Goal: Task Accomplishment & Management: Complete application form

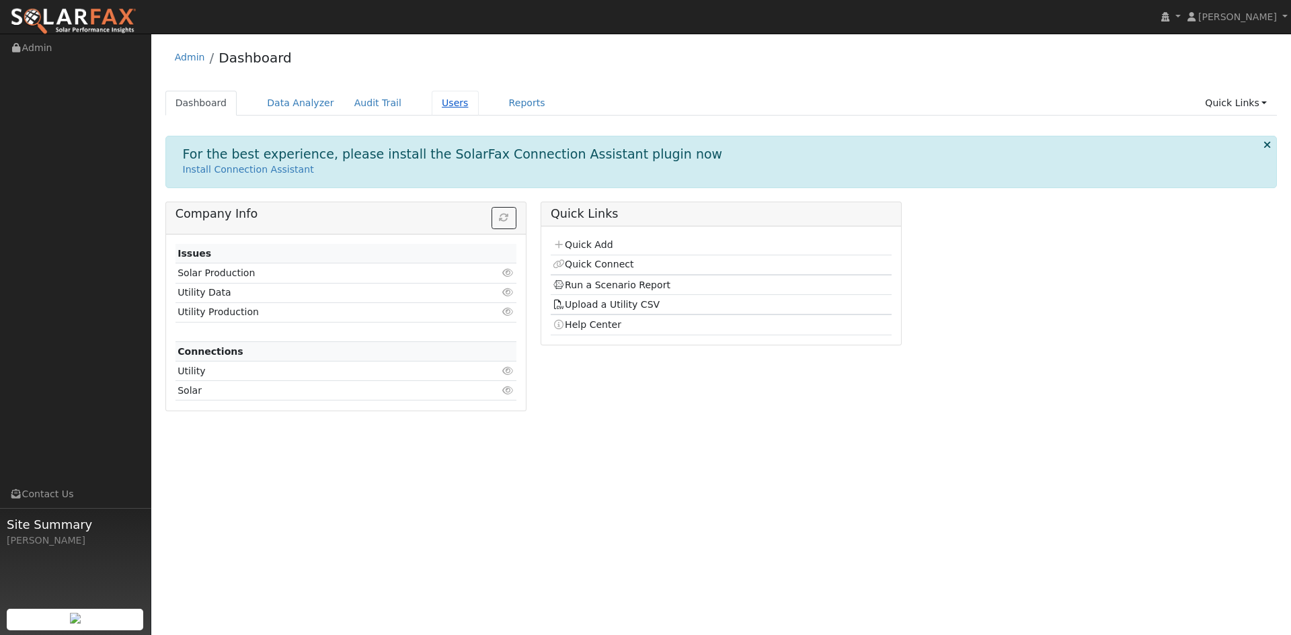
click at [479, 112] on link "Users" at bounding box center [455, 103] width 47 height 25
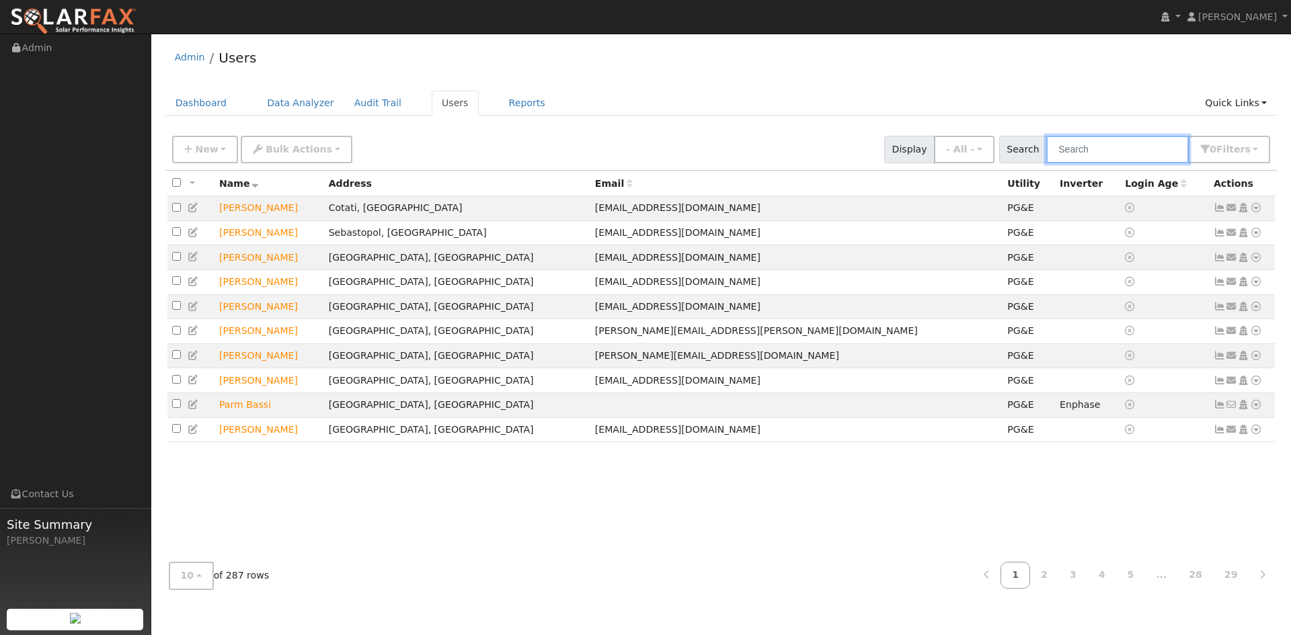
click at [1046, 159] on input "text" at bounding box center [1117, 150] width 143 height 28
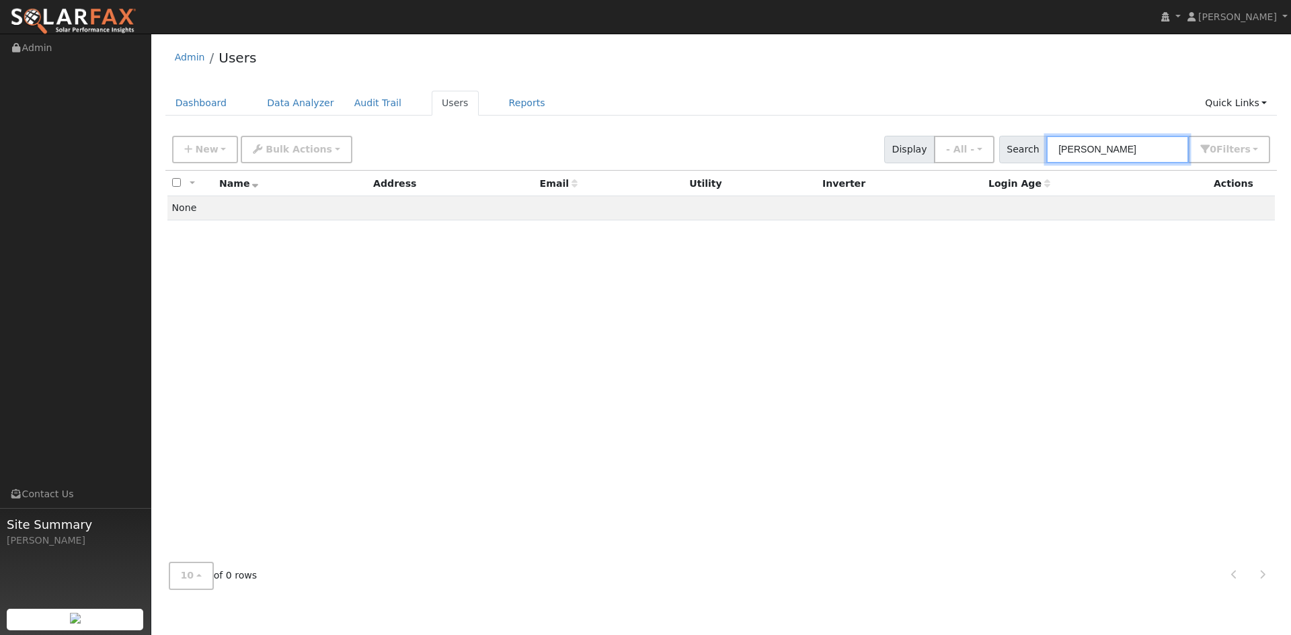
type input "[PERSON_NAME]"
drag, startPoint x: 991, startPoint y: 309, endPoint x: 939, endPoint y: 309, distance: 51.8
click at [990, 310] on div "All None All on page None on page Name Address Email Utility Inverter Login Age…" at bounding box center [721, 361] width 1112 height 381
click at [210, 155] on span "New" at bounding box center [206, 149] width 23 height 11
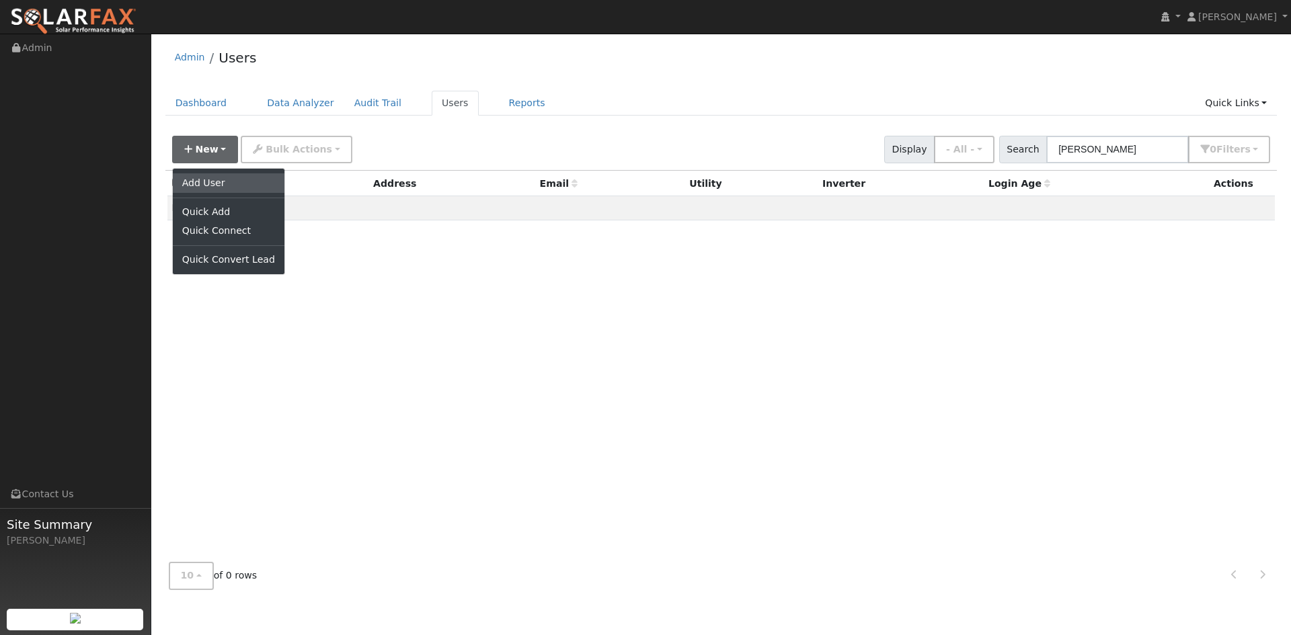
click at [223, 192] on link "Add User" at bounding box center [229, 182] width 112 height 19
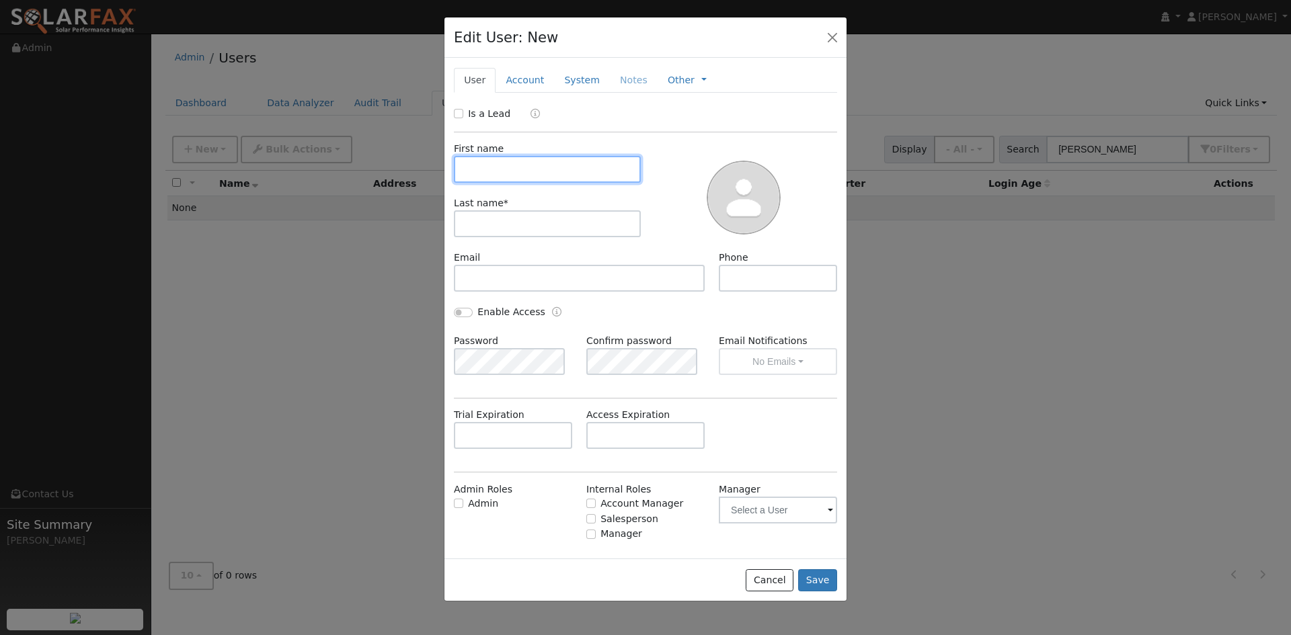
paste input "[PERSON_NAME]"
type input "[PERSON_NAME]"
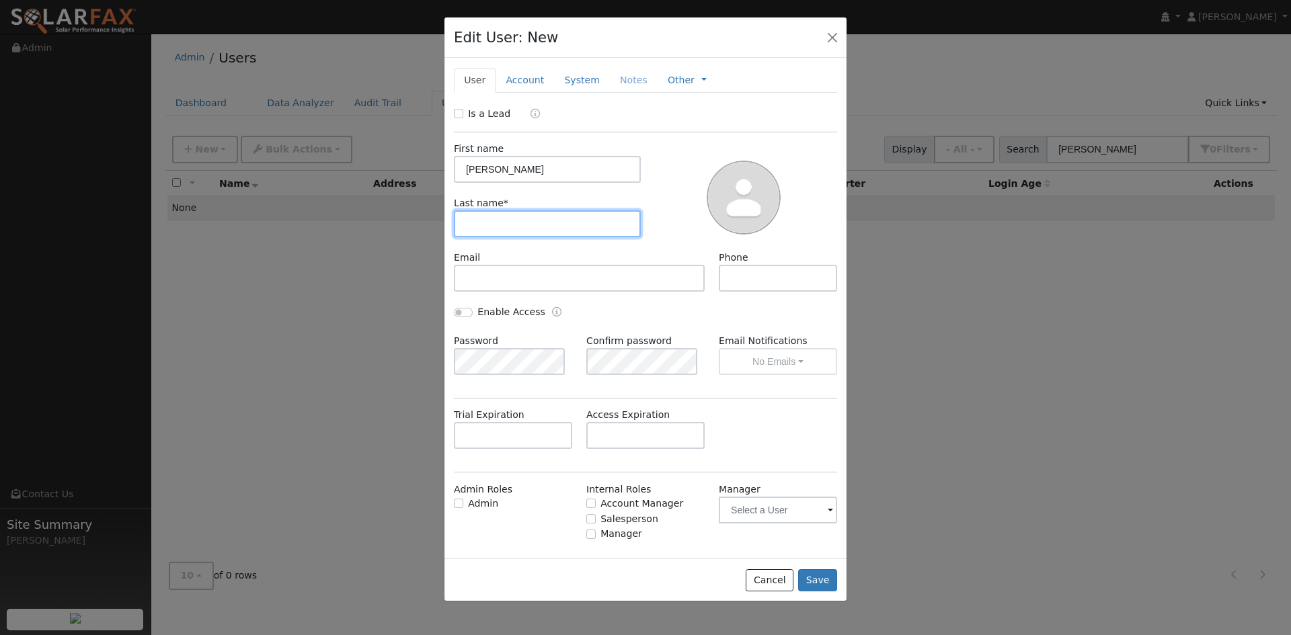
click at [529, 237] on input "text" at bounding box center [547, 223] width 187 height 27
paste input "Alden"
type input "Alden"
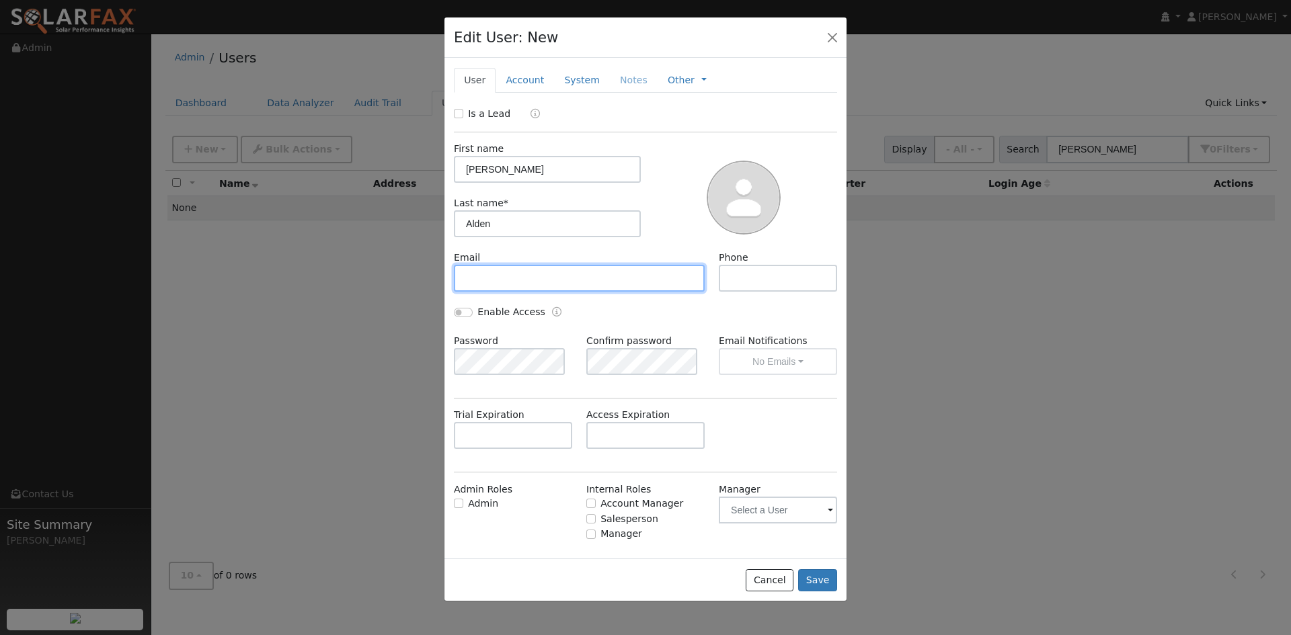
drag, startPoint x: 544, startPoint y: 323, endPoint x: 649, endPoint y: 329, distance: 105.7
click at [545, 292] on input "text" at bounding box center [579, 278] width 251 height 27
paste input "[EMAIL_ADDRESS][DOMAIN_NAME]"
type input "[EMAIL_ADDRESS][DOMAIN_NAME]"
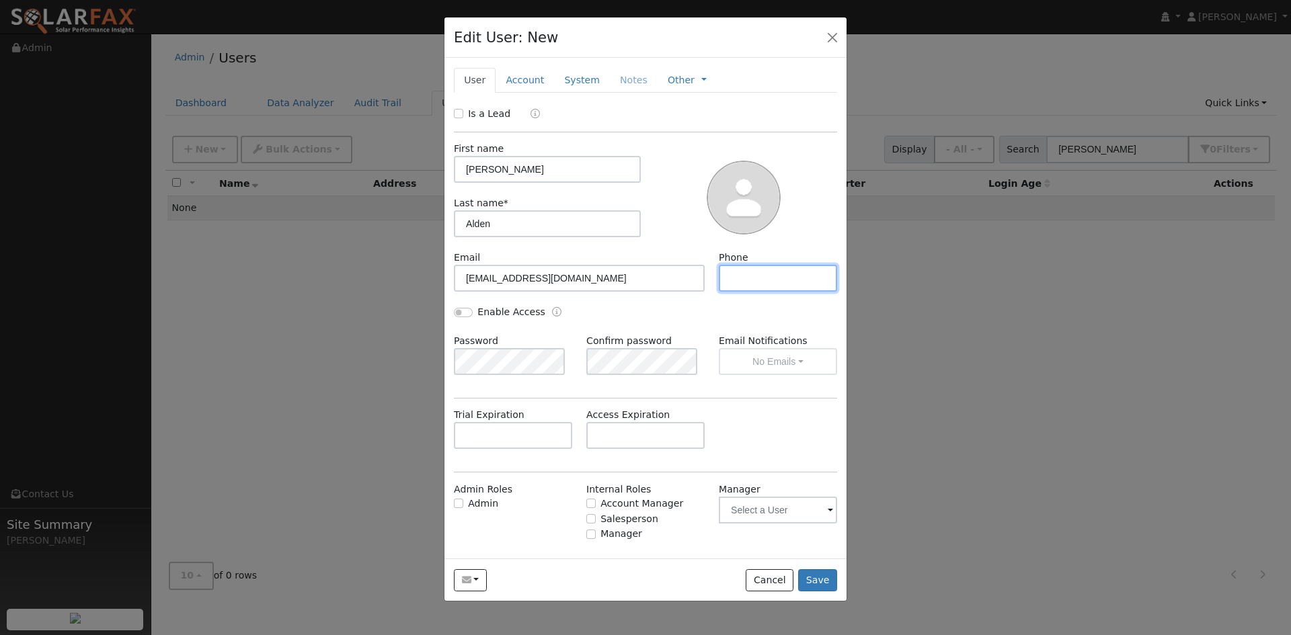
click at [737, 292] on input "text" at bounding box center [778, 278] width 118 height 27
click at [748, 292] on input "text" at bounding box center [778, 278] width 118 height 27
paste input "[PHONE_NUMBER]"
type input "[PHONE_NUMBER]"
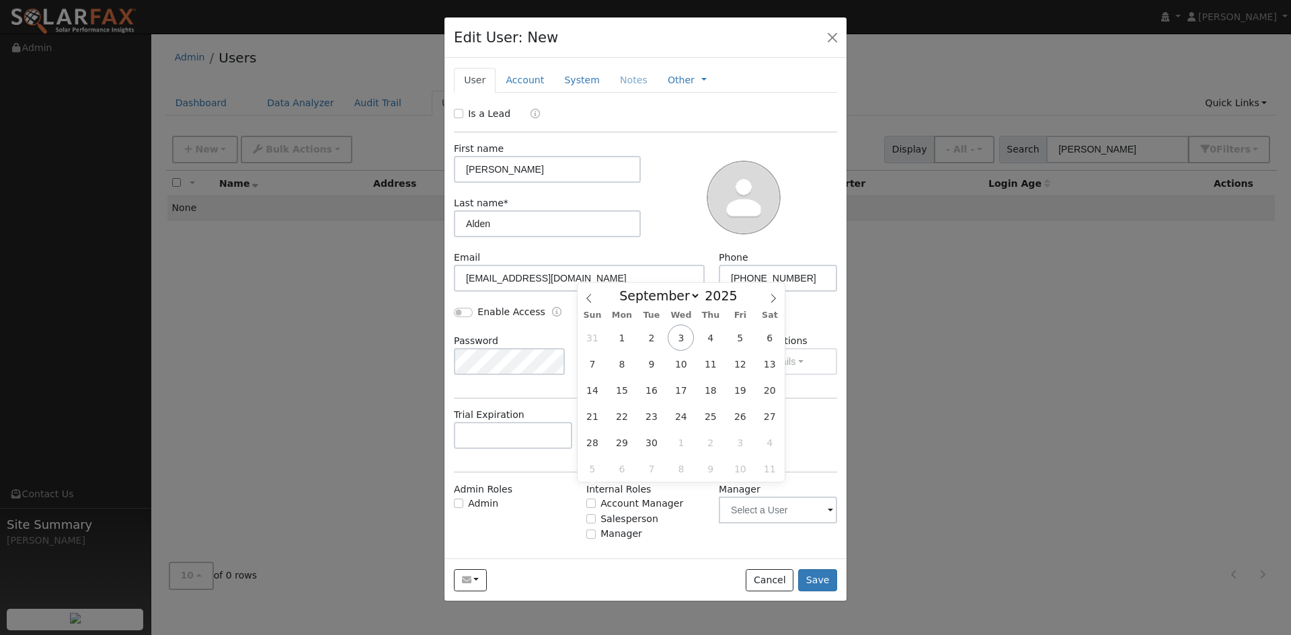
click at [627, 449] on input "text" at bounding box center [645, 435] width 118 height 27
click at [769, 298] on icon at bounding box center [772, 298] width 9 height 9
click at [768, 298] on icon at bounding box center [772, 298] width 9 height 9
select select "10"
click at [618, 415] on span "17" at bounding box center [621, 416] width 26 height 26
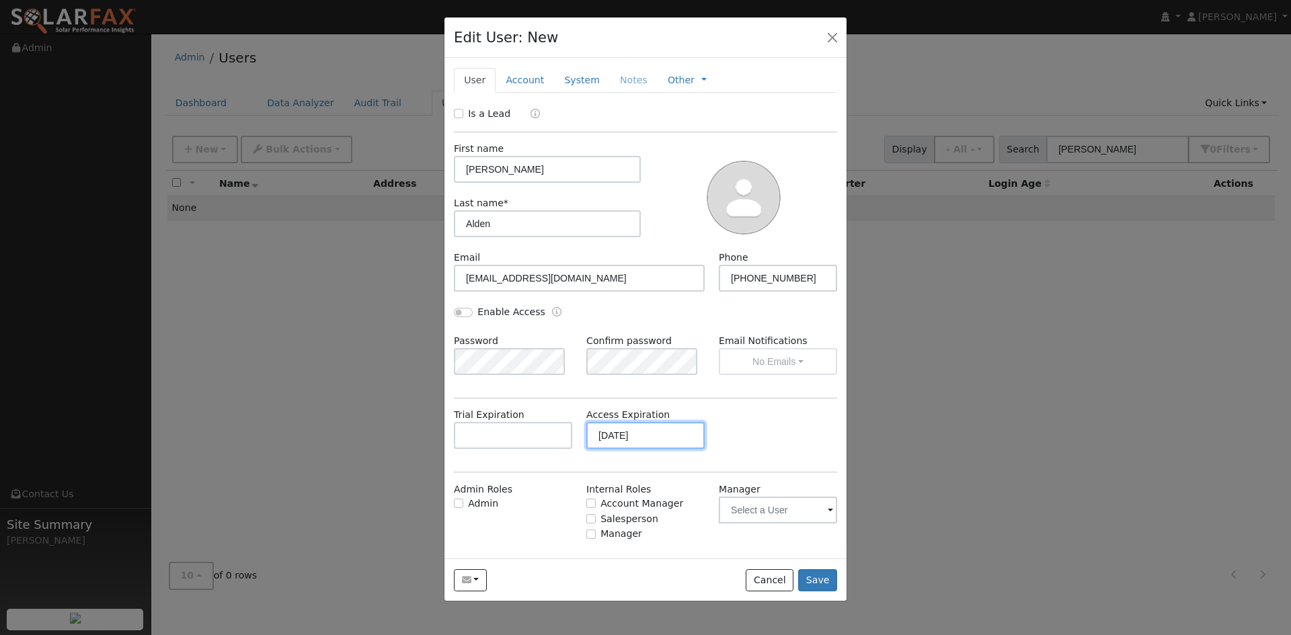
click at [655, 449] on input "[DATE]" at bounding box center [645, 435] width 118 height 27
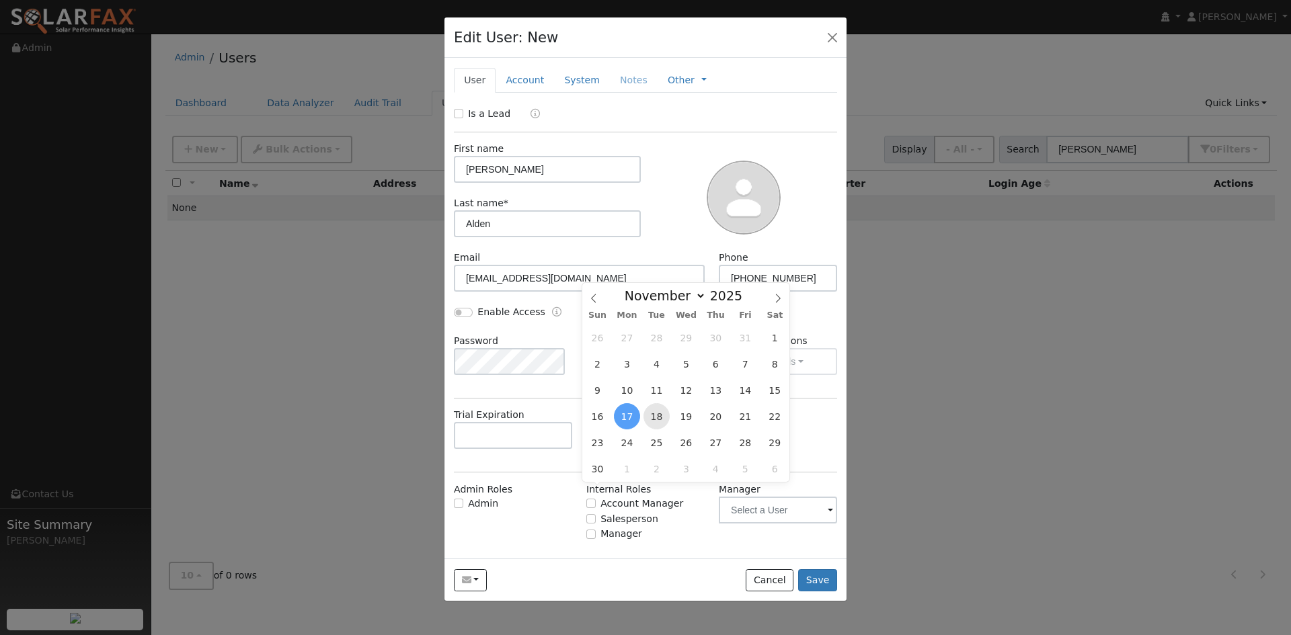
click at [649, 417] on span "18" at bounding box center [656, 416] width 26 height 26
type input "[DATE]"
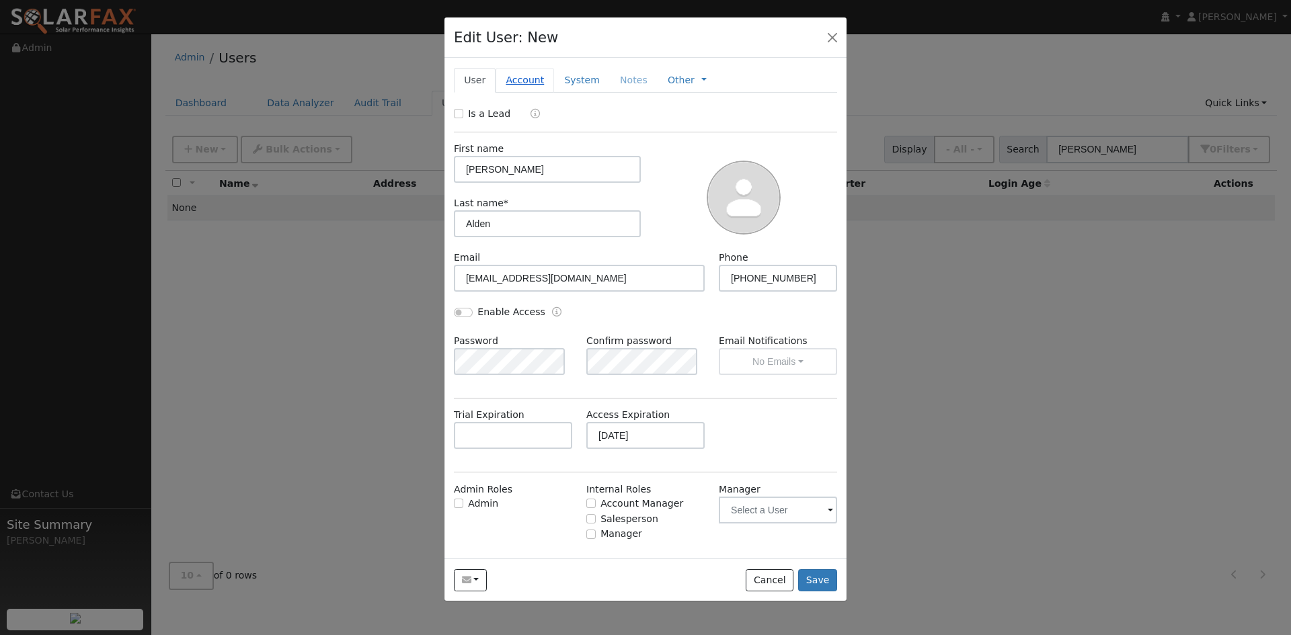
click at [543, 93] on link "Account" at bounding box center [524, 80] width 58 height 25
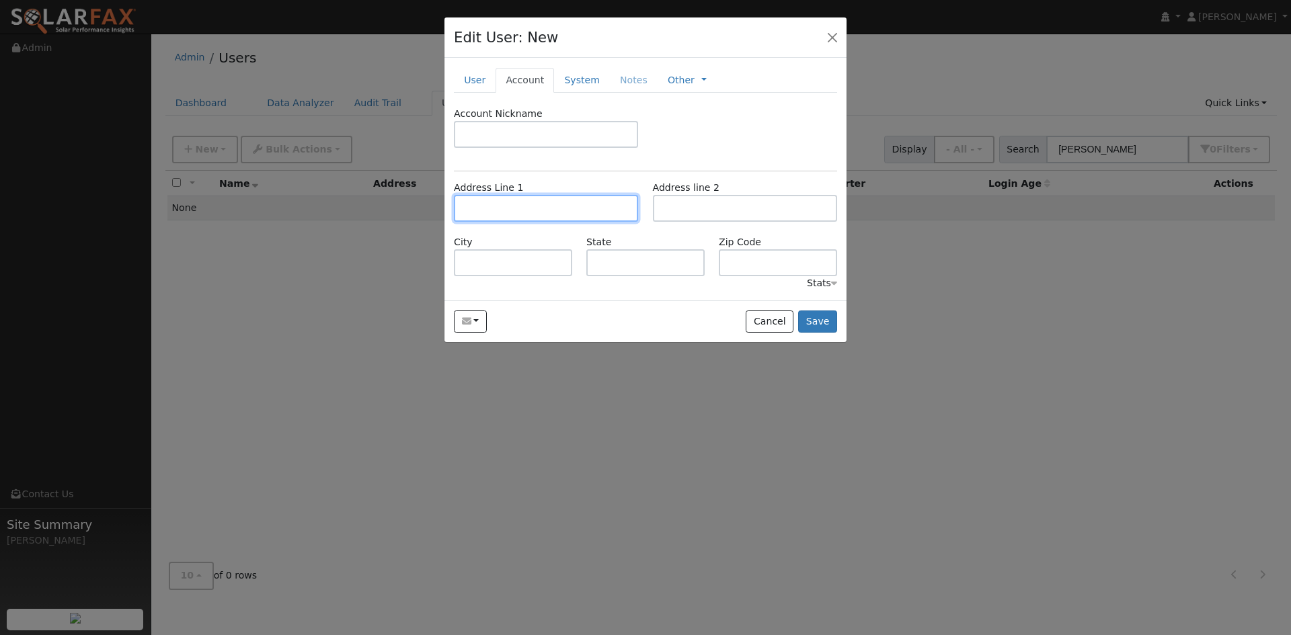
click at [503, 222] on input "text" at bounding box center [546, 208] width 184 height 27
paste input "[STREET_ADDRESS][PERSON_NAME]"
type input "[STREET_ADDRESS]"
type input "Sebastopol"
type input "CA"
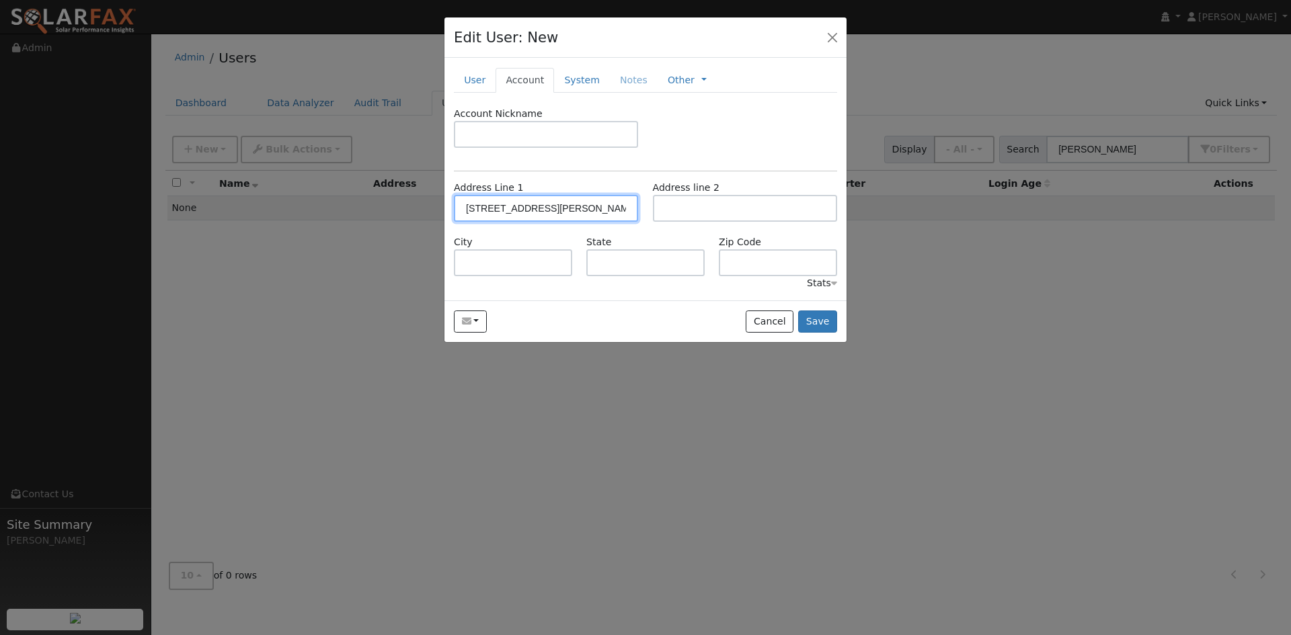
type input "95472"
click at [608, 93] on link "System" at bounding box center [582, 80] width 56 height 25
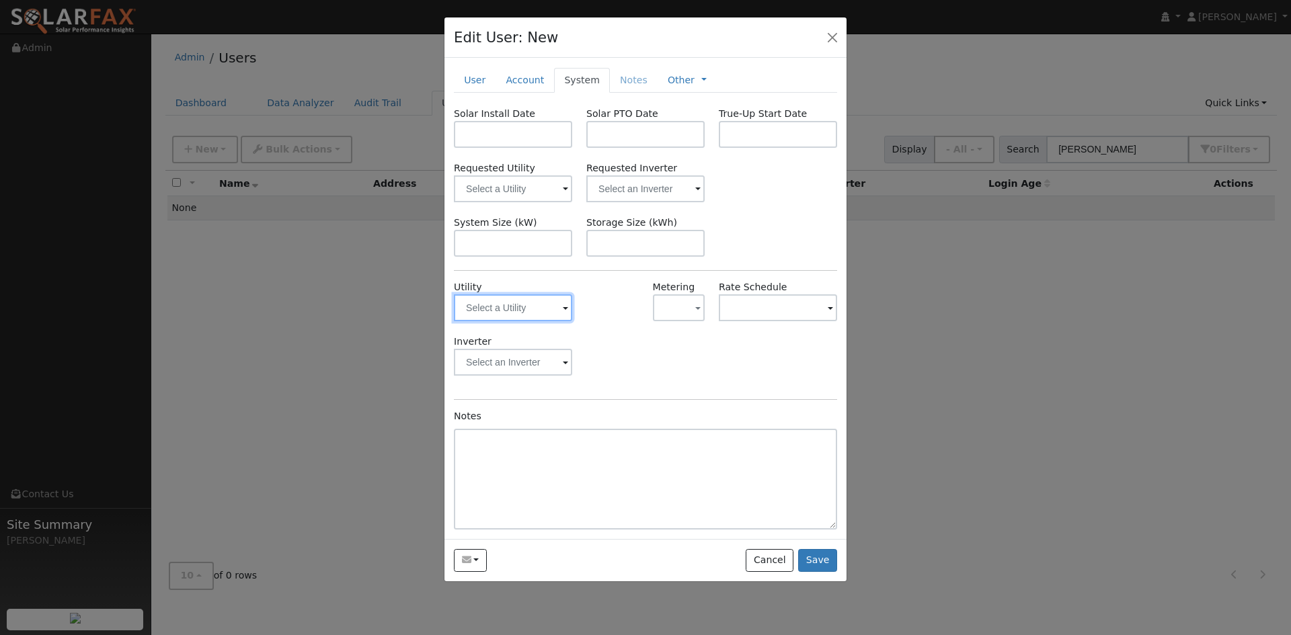
click at [524, 321] on input "text" at bounding box center [513, 307] width 118 height 27
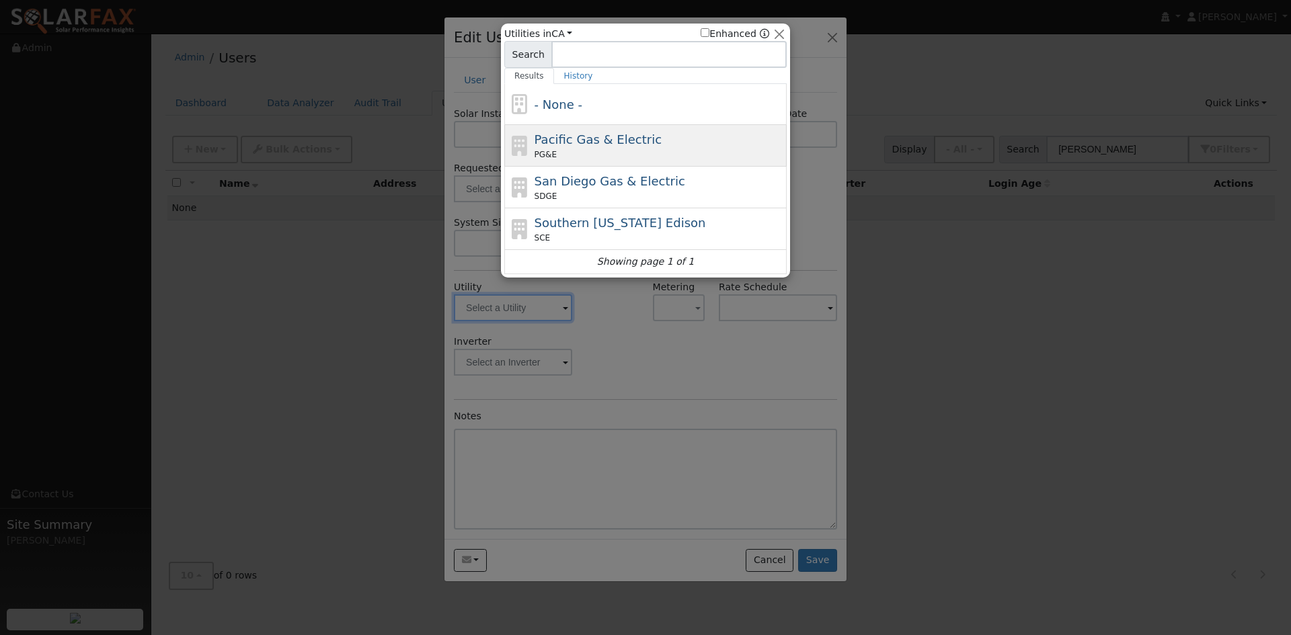
click at [577, 147] on span "Pacific Gas & Electric" at bounding box center [597, 139] width 127 height 14
type input "PG&E"
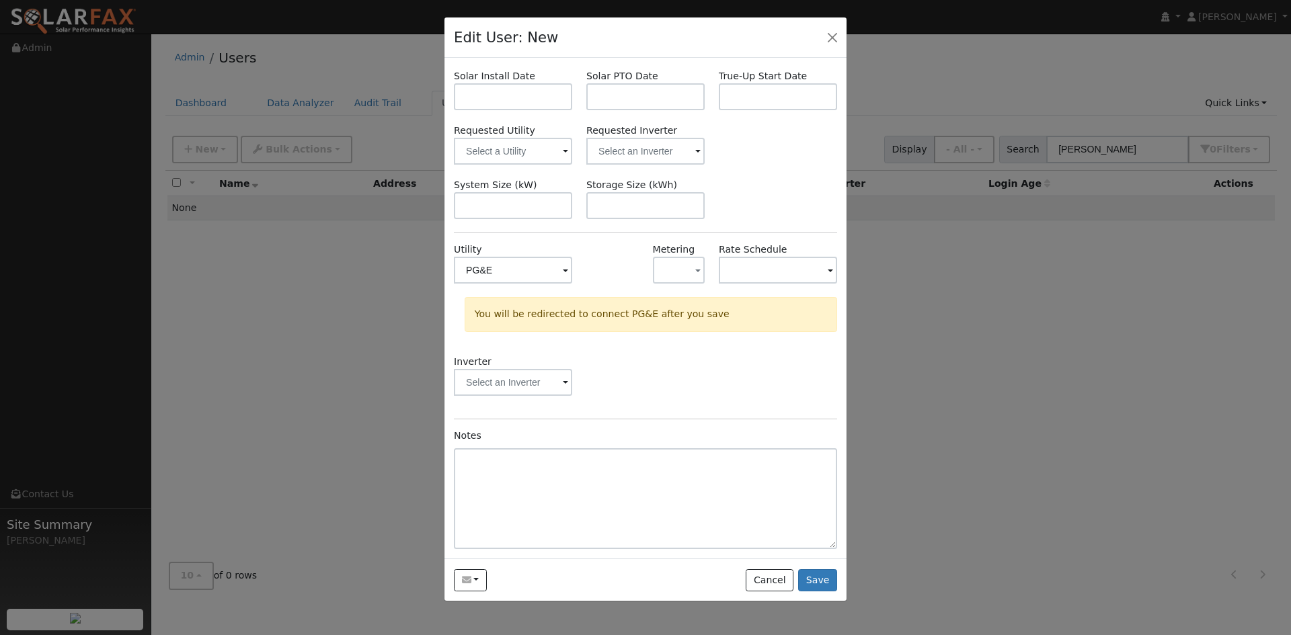
scroll to position [67, 0]
click at [812, 592] on button "Save" at bounding box center [817, 580] width 39 height 23
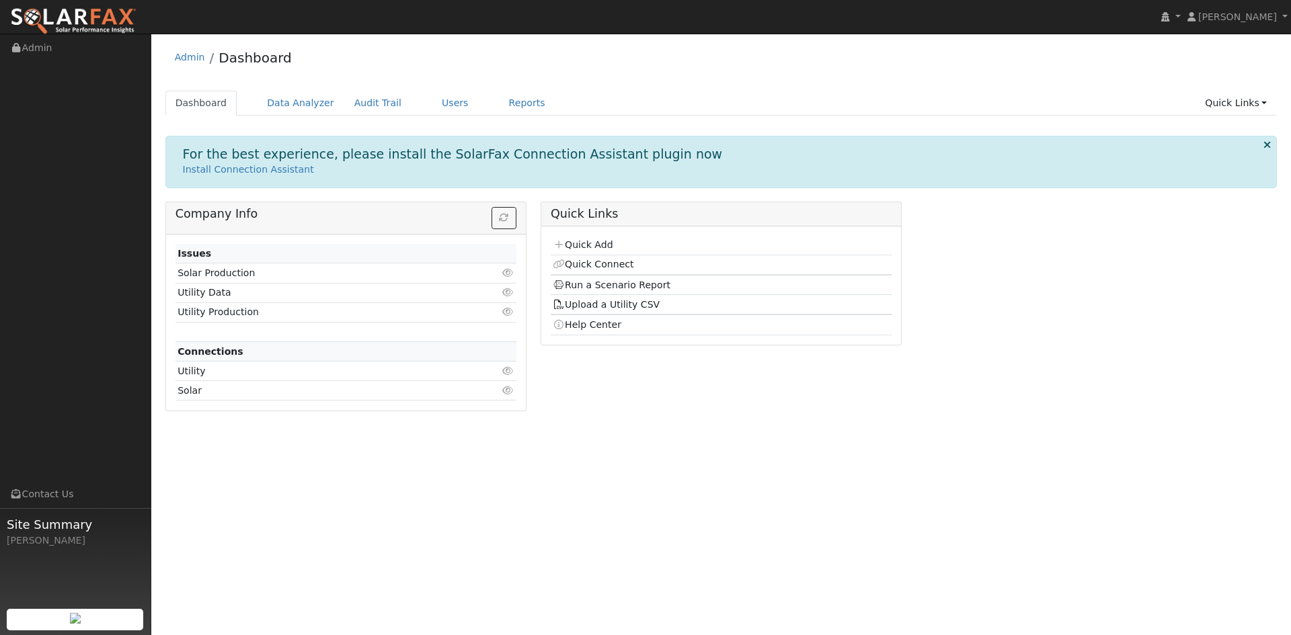
click at [660, 67] on div "Admin Dashboard" at bounding box center [721, 60] width 1112 height 41
click at [479, 108] on link "Users" at bounding box center [455, 103] width 47 height 25
